Goal: Information Seeking & Learning: Learn about a topic

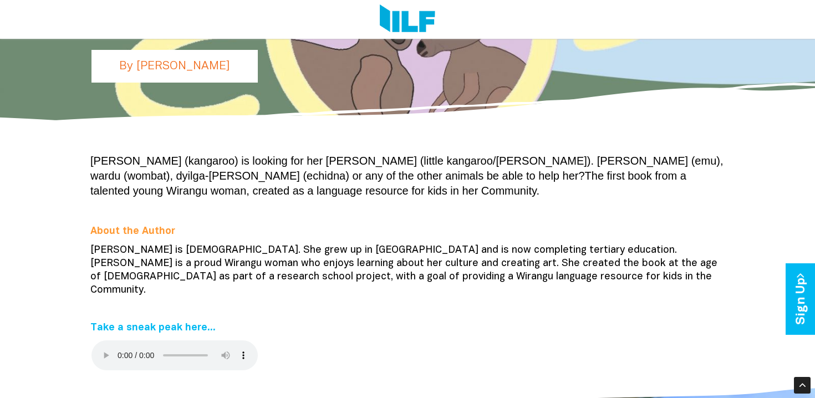
scroll to position [277, 0]
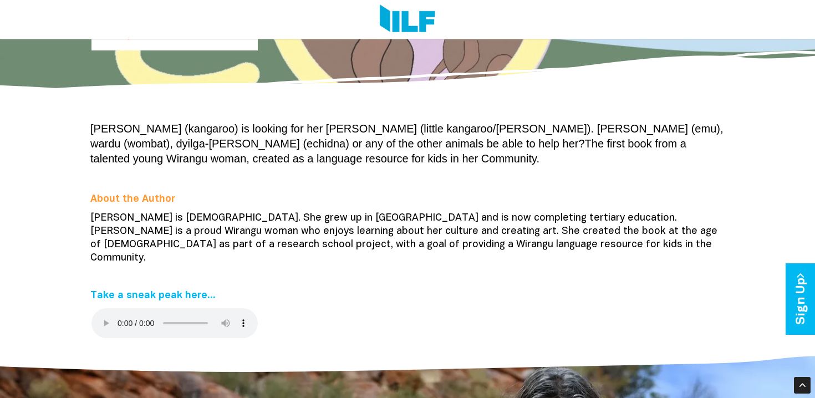
click at [258, 136] on p "[PERSON_NAME] (kangaroo) is looking for her [PERSON_NAME] (little kangaroo/[PER…" at bounding box center [407, 144] width 634 height 45
click at [258, 136] on p "Marlu (kangaroo) is looking for her minya marlu (little kangaroo/joey). Will ga…" at bounding box center [407, 144] width 634 height 45
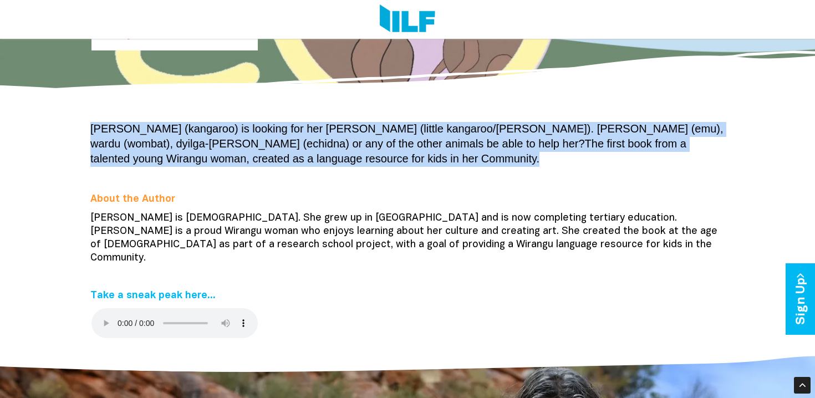
click at [258, 136] on p "Marlu (kangaroo) is looking for her minya marlu (little kangaroo/joey). Will ga…" at bounding box center [407, 144] width 634 height 45
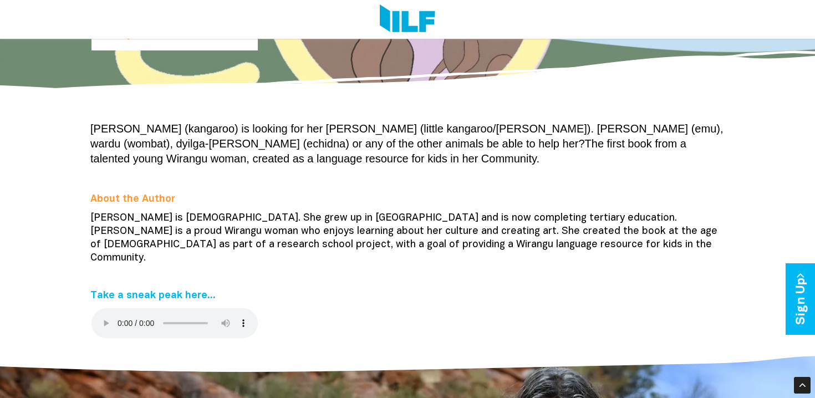
click at [274, 193] on p "About the Author" at bounding box center [407, 199] width 634 height 13
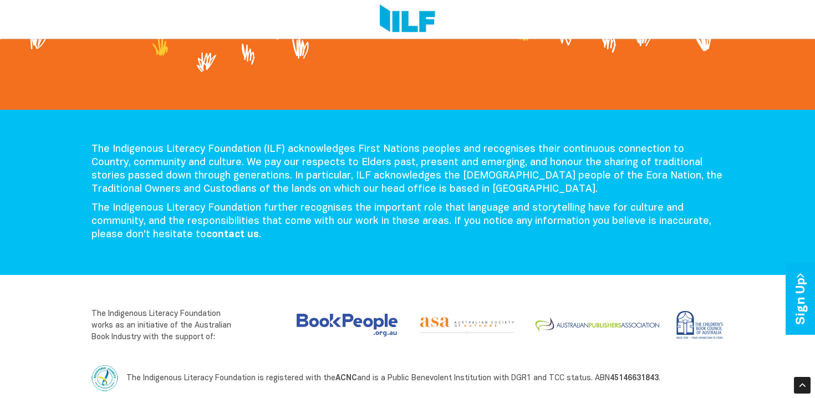
scroll to position [1239, 0]
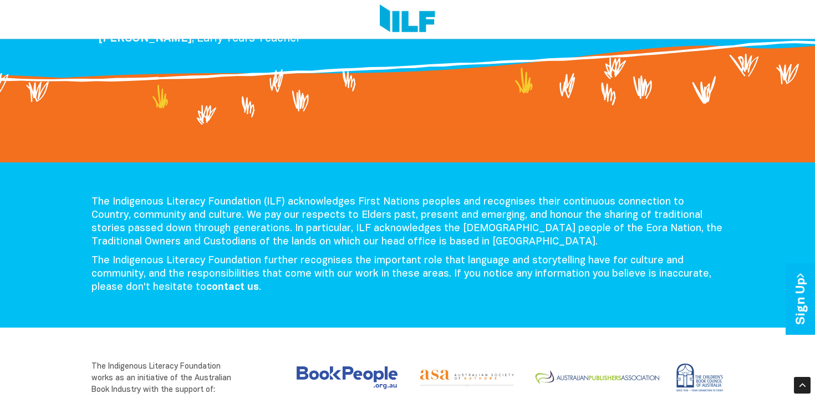
scroll to position [2235, 0]
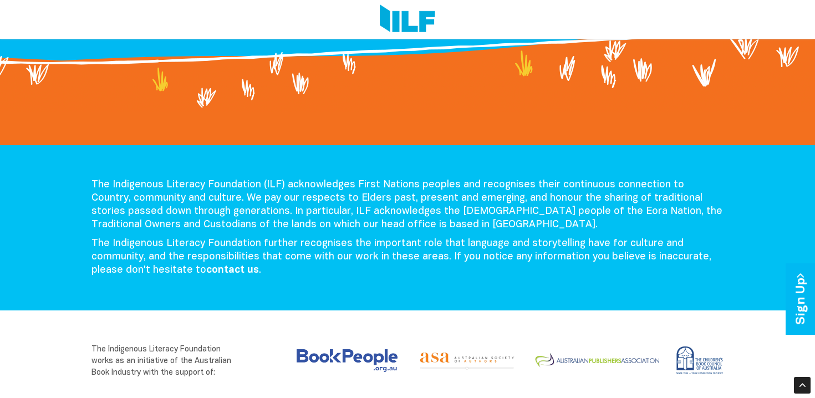
click at [167, 194] on p "The Indigenous Literacy Foundation (ILF) acknowledges First Nations peoples and…" at bounding box center [407, 205] width 632 height 53
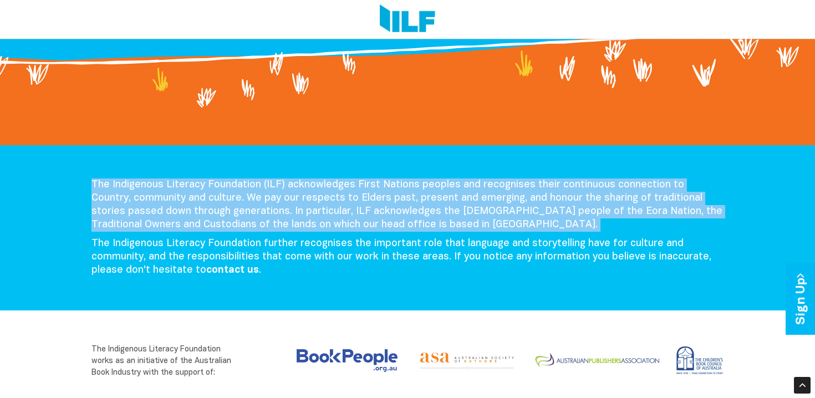
click at [167, 194] on p "The Indigenous Literacy Foundation (ILF) acknowledges First Nations peoples and…" at bounding box center [407, 205] width 632 height 53
click at [191, 215] on p "The Indigenous Literacy Foundation (ILF) acknowledges First Nations peoples and…" at bounding box center [407, 205] width 632 height 53
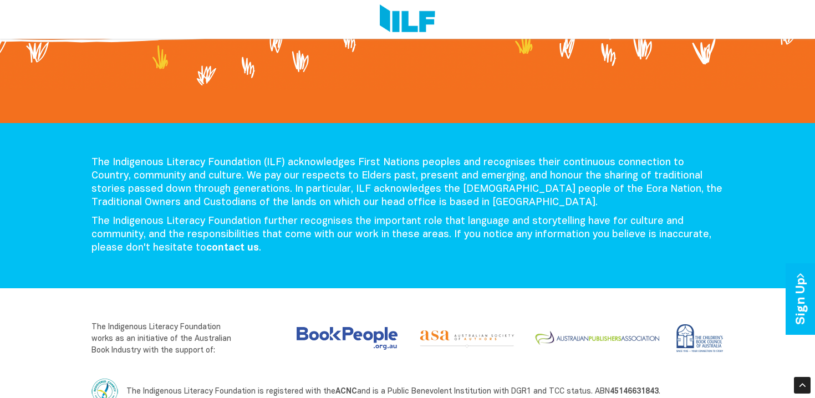
scroll to position [2302, 0]
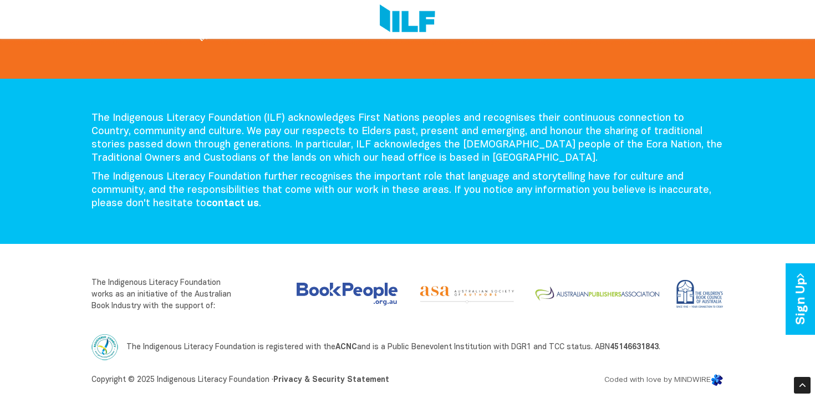
click at [196, 181] on p "The Indigenous Literacy Foundation further recognises the important role that l…" at bounding box center [407, 191] width 632 height 40
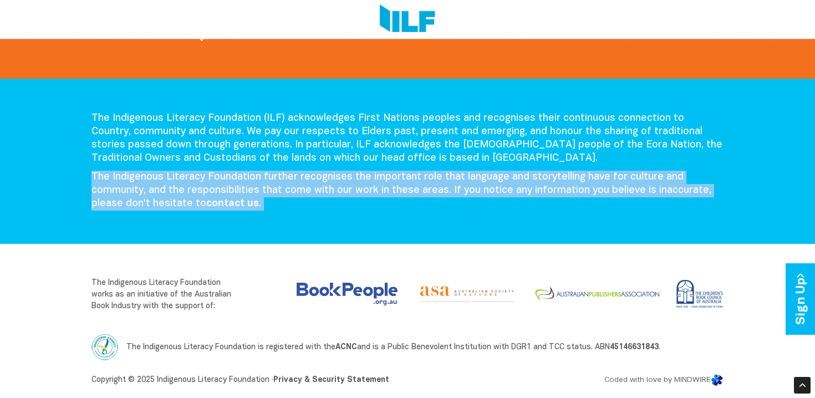
click at [196, 181] on p "The Indigenous Literacy Foundation further recognises the important role that l…" at bounding box center [407, 191] width 632 height 40
click at [219, 220] on div "The Indigenous Literacy Foundation (ILF) acknowledges First Nations peoples and…" at bounding box center [407, 161] width 815 height 165
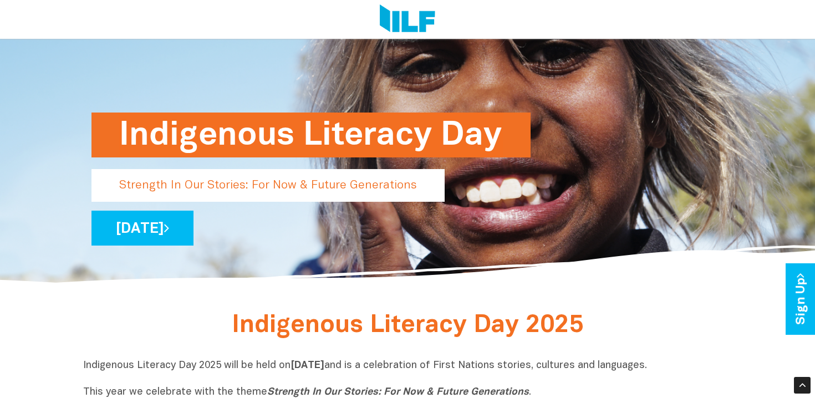
scroll to position [0, 0]
